Goal: Task Accomplishment & Management: Complete application form

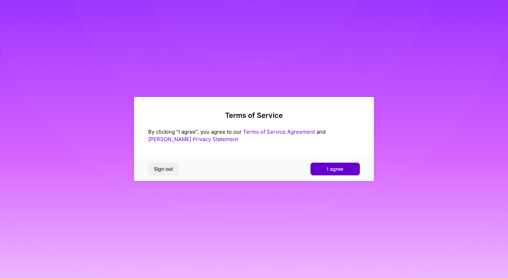
click at [335, 171] on span "I agree" at bounding box center [335, 168] width 16 height 7
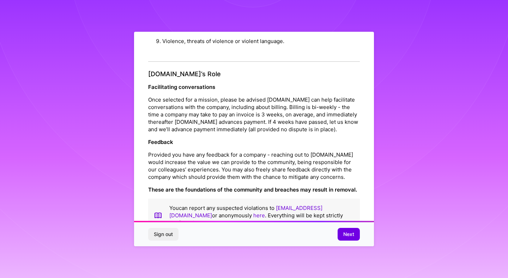
scroll to position [756, 0]
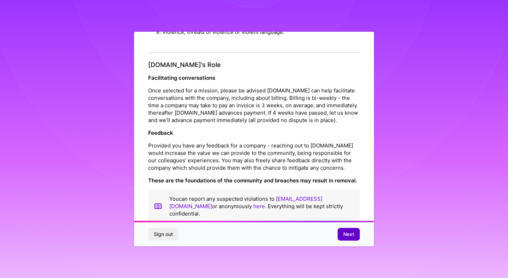
click at [348, 236] on span "Next" at bounding box center [348, 234] width 11 height 7
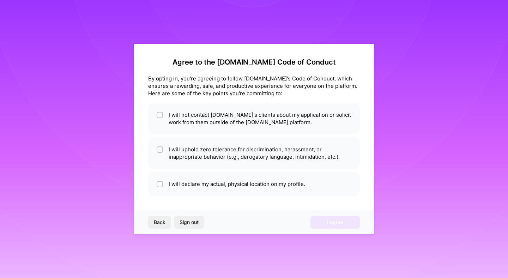
scroll to position [0, 0]
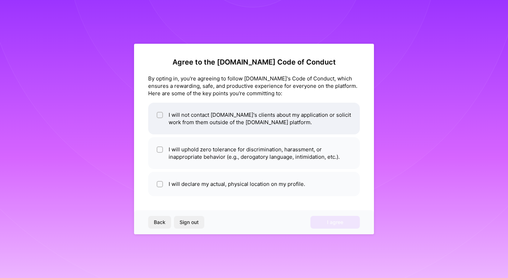
click at [232, 122] on li "I will not contact [DOMAIN_NAME]'s clients about my application or solicit work…" at bounding box center [254, 119] width 212 height 32
checkbox input "true"
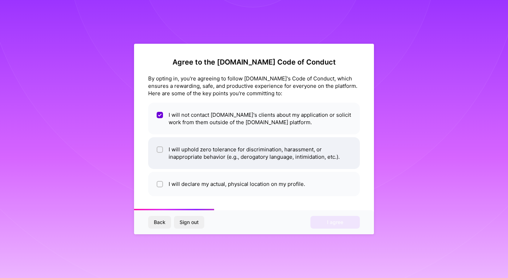
click at [231, 147] on li "I will uphold zero tolerance for discrimination, harassment, or inappropriate b…" at bounding box center [254, 153] width 212 height 32
checkbox input "true"
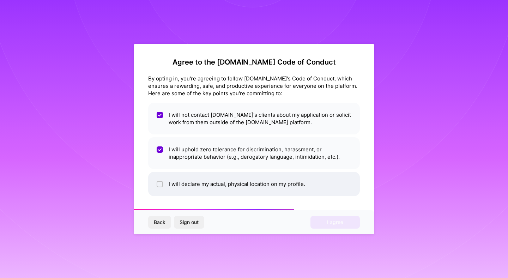
click at [230, 178] on li "I will declare my actual, physical location on my profile." at bounding box center [254, 184] width 212 height 24
checkbox input "true"
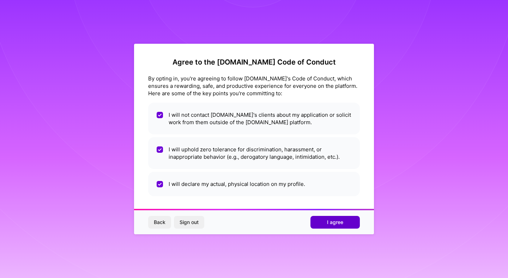
click at [334, 222] on span "I agree" at bounding box center [335, 222] width 16 height 7
